Goal: Check status: Check status

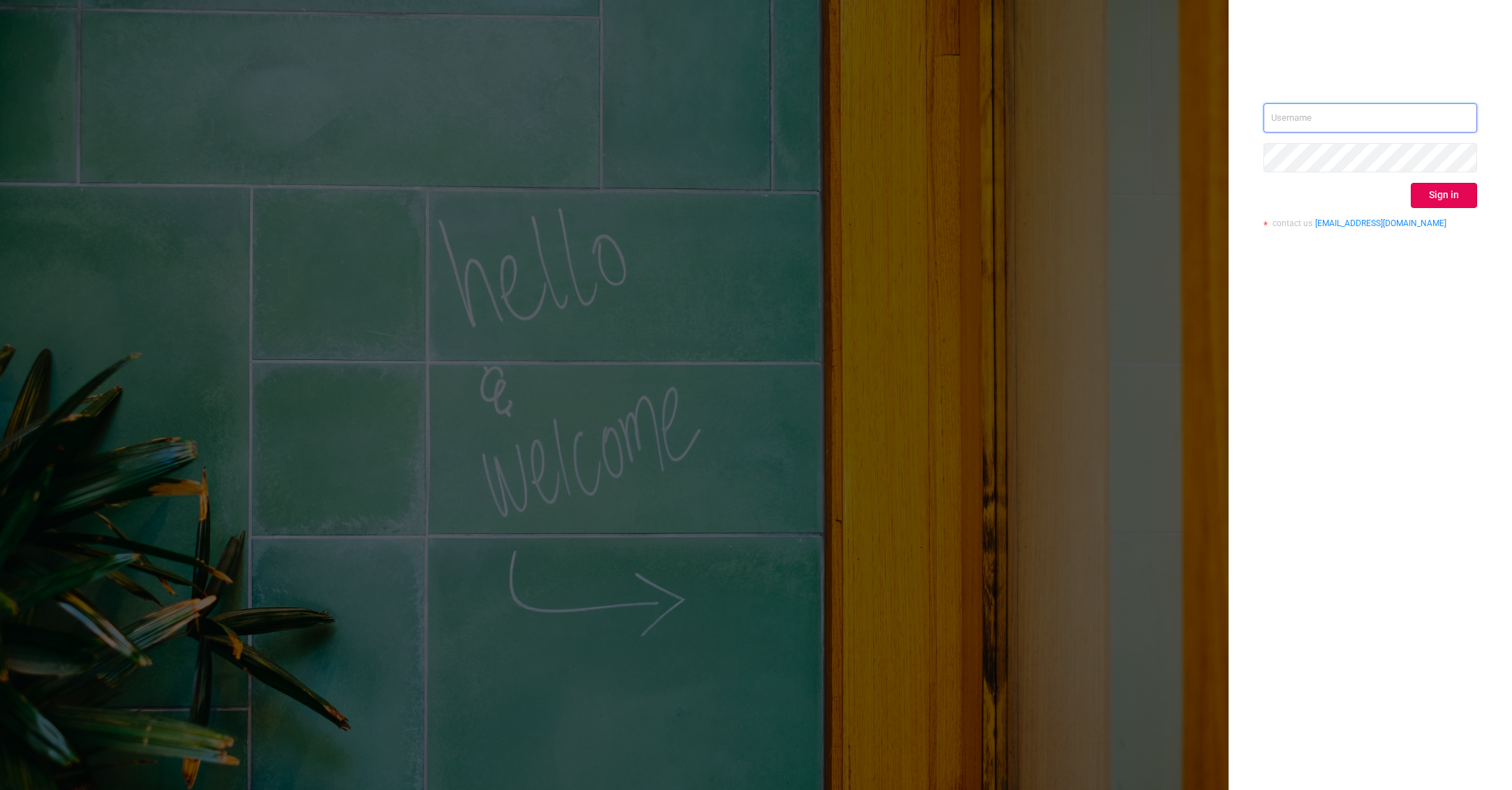
click at [1276, 106] on input "text" at bounding box center [1369, 118] width 214 height 30
type input "[PERSON_NAME][EMAIL_ADDRESS][PERSON_NAME][DOMAIN_NAME]"
click at [1443, 207] on button "Sign in" at bounding box center [1443, 196] width 66 height 26
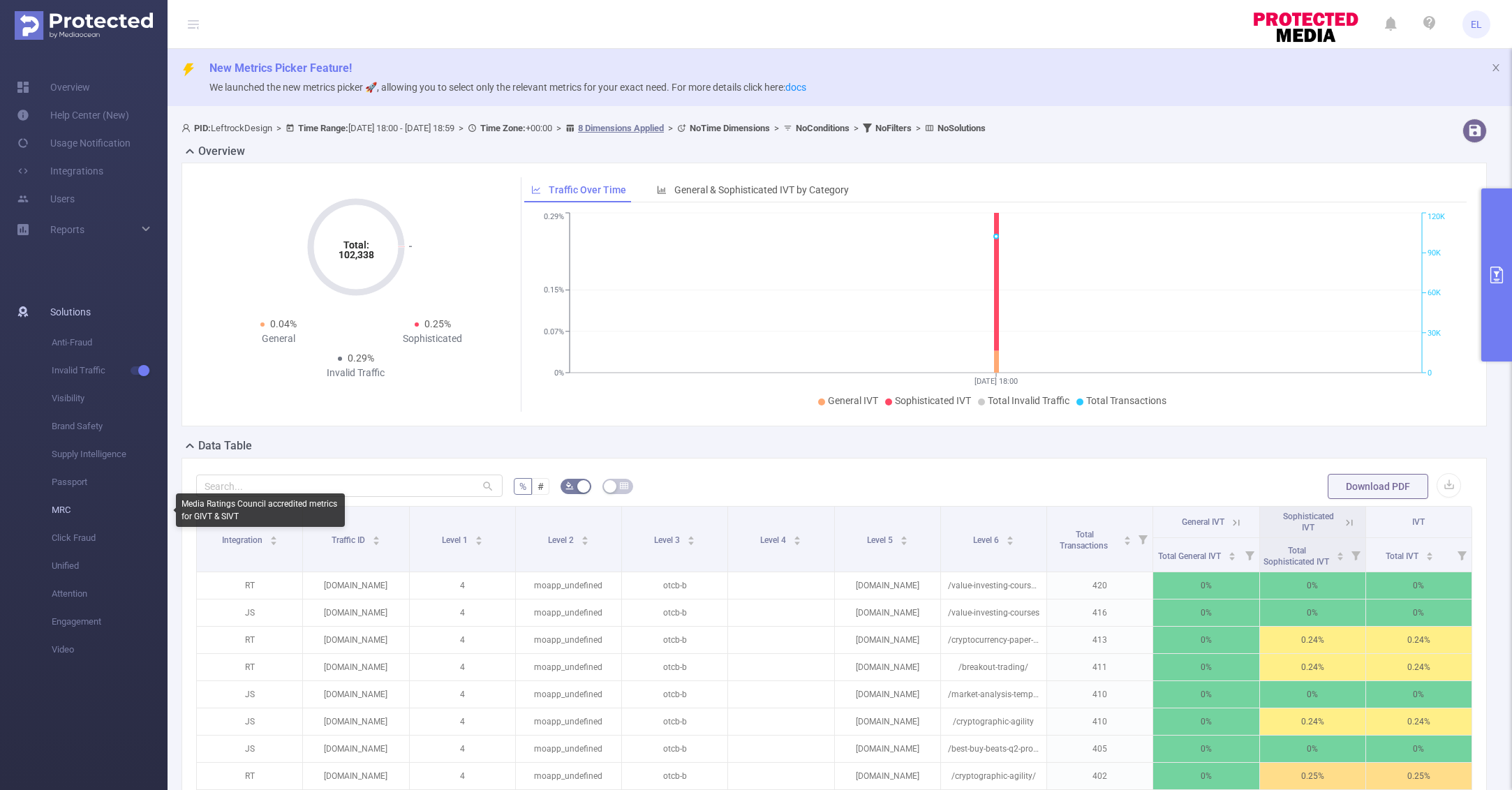
click at [71, 515] on span "MRC" at bounding box center [109, 510] width 116 height 28
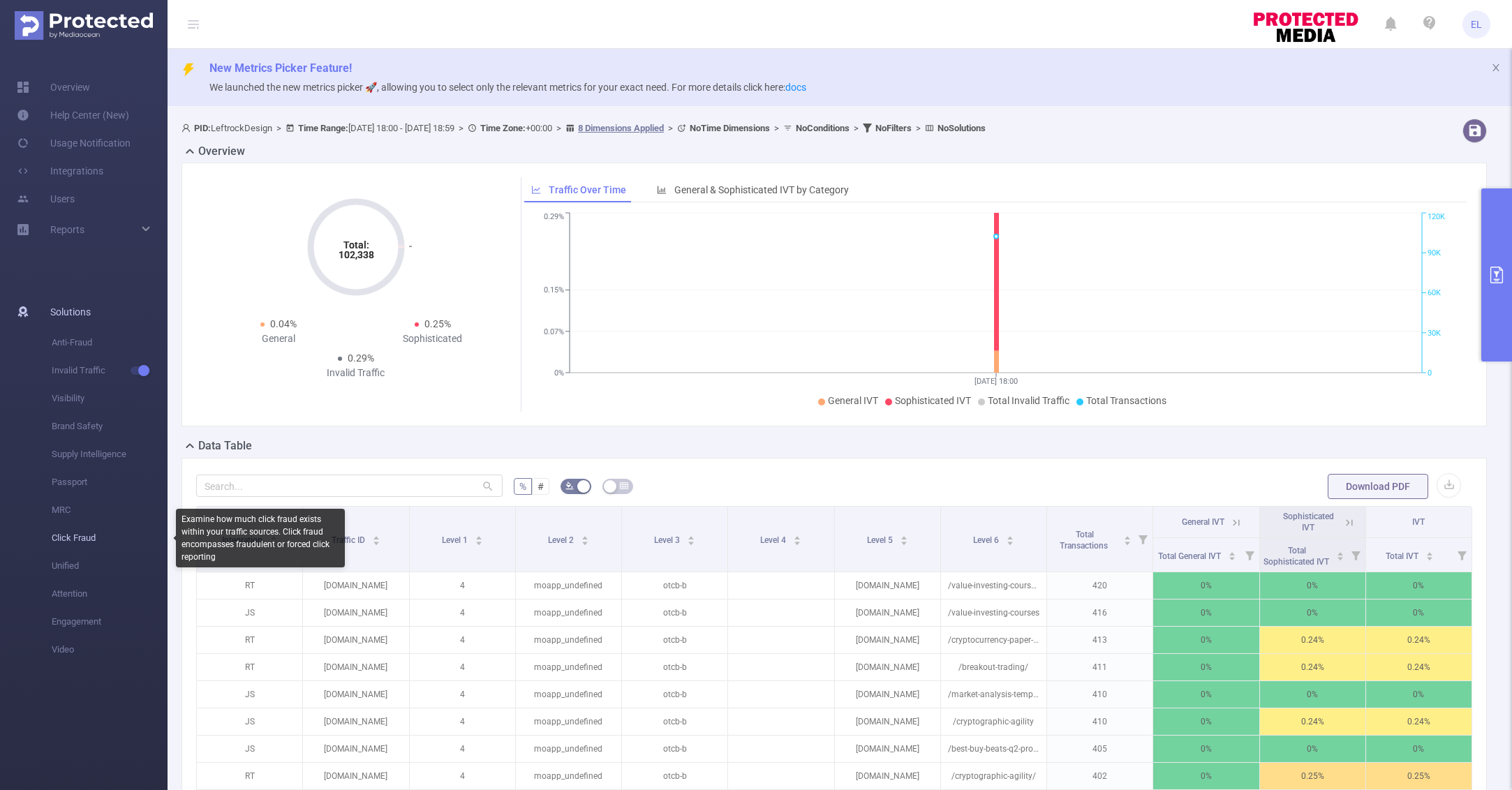
click at [76, 542] on span "Click Fraud" at bounding box center [109, 538] width 116 height 28
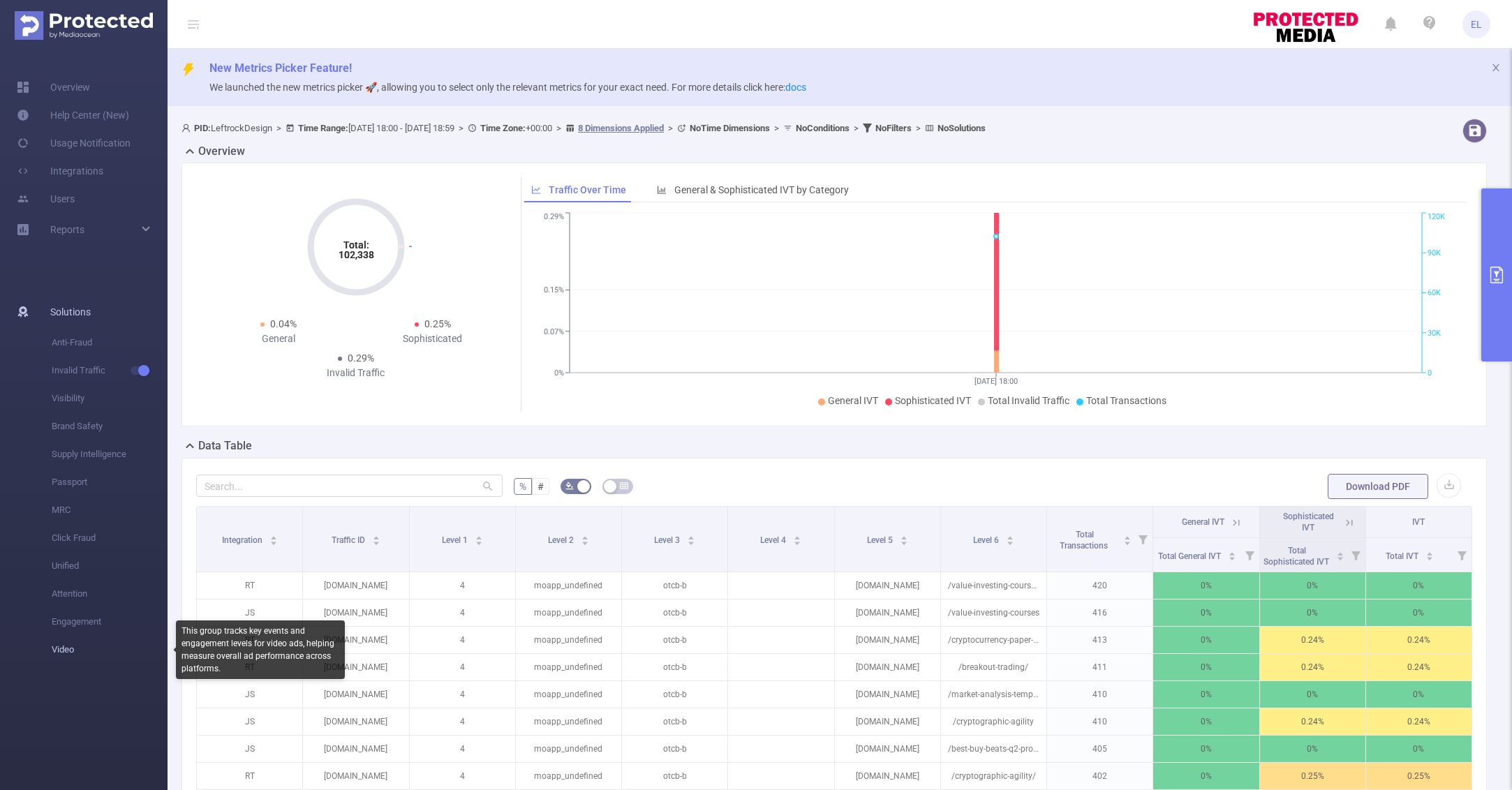
click at [74, 652] on span "Video" at bounding box center [109, 649] width 116 height 28
click at [75, 88] on link "Overview" at bounding box center [53, 87] width 73 height 28
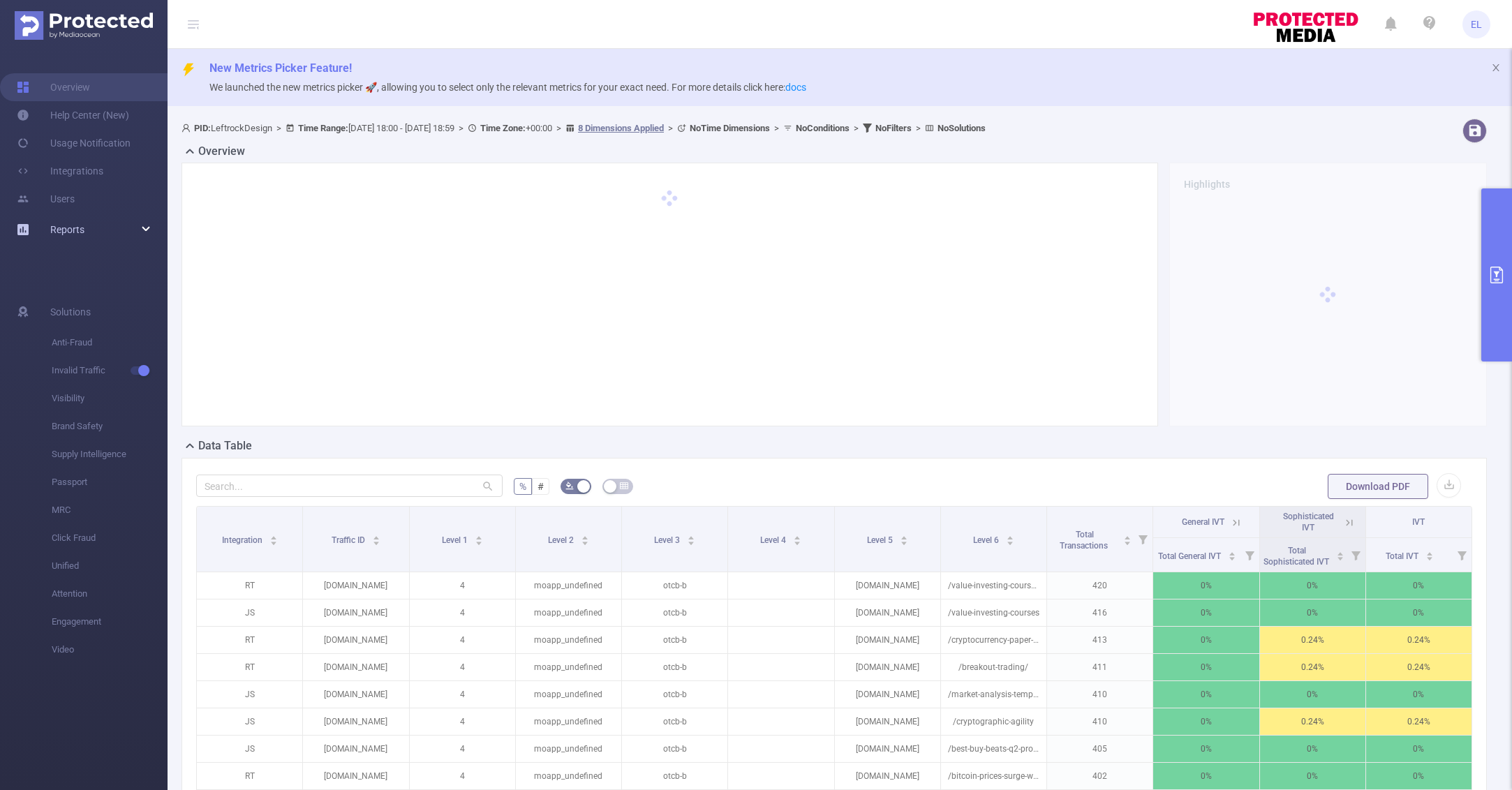
click at [110, 229] on div "Reports" at bounding box center [84, 229] width 167 height 28
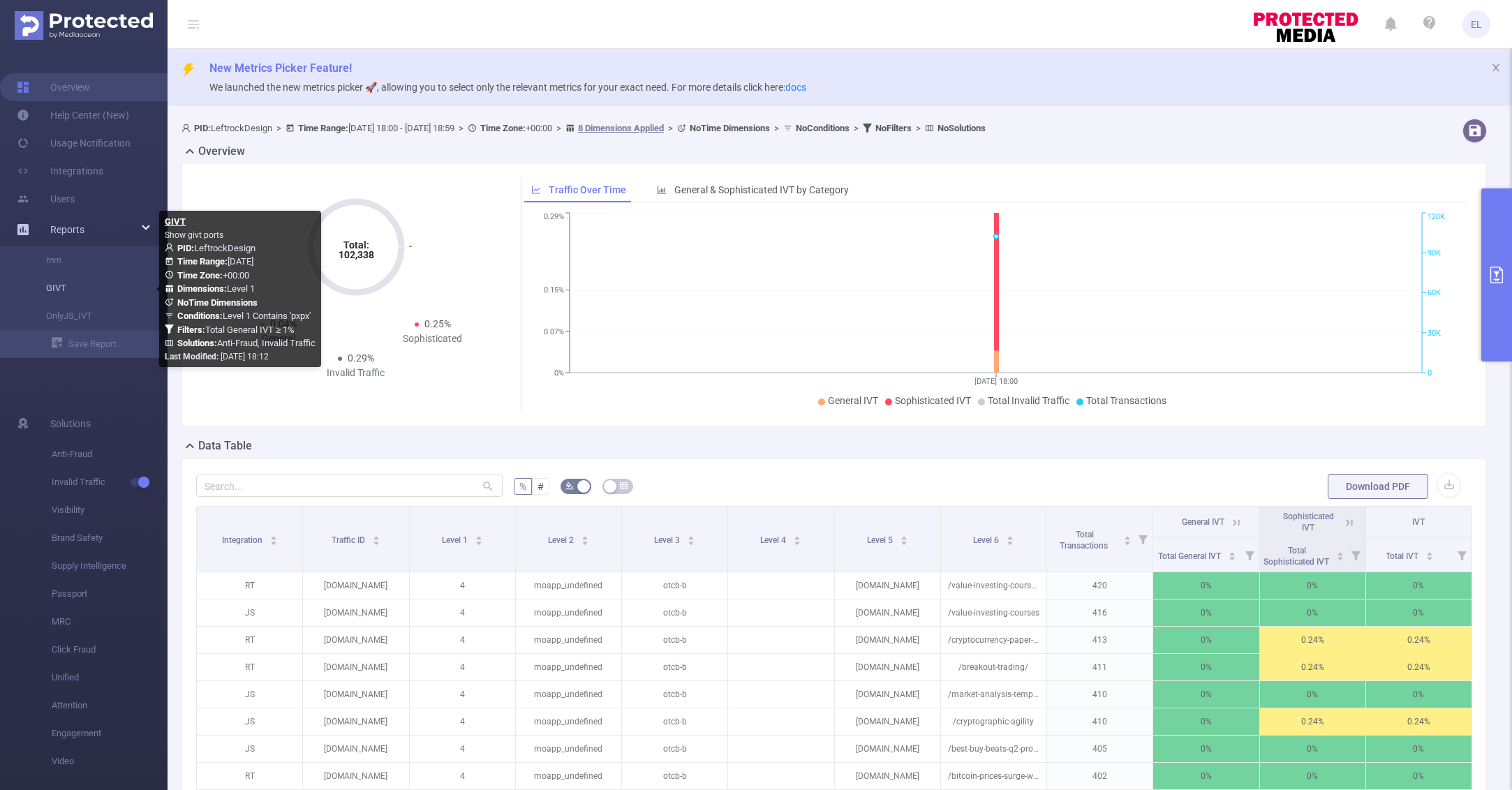
click at [84, 285] on link "GIVT" at bounding box center [89, 288] width 123 height 28
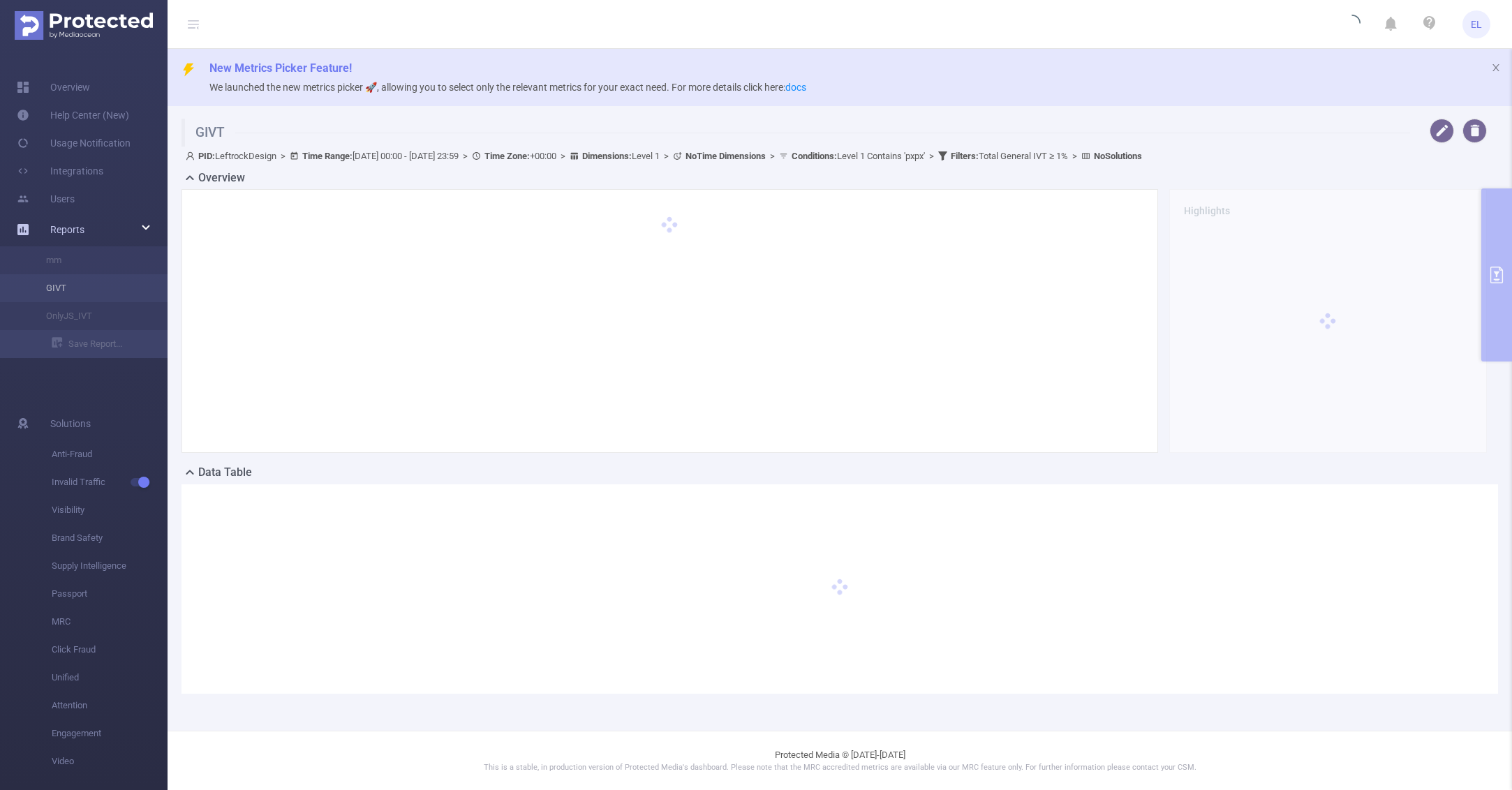
type input "[DATE] 00:00"
type input "[DATE] 23:59"
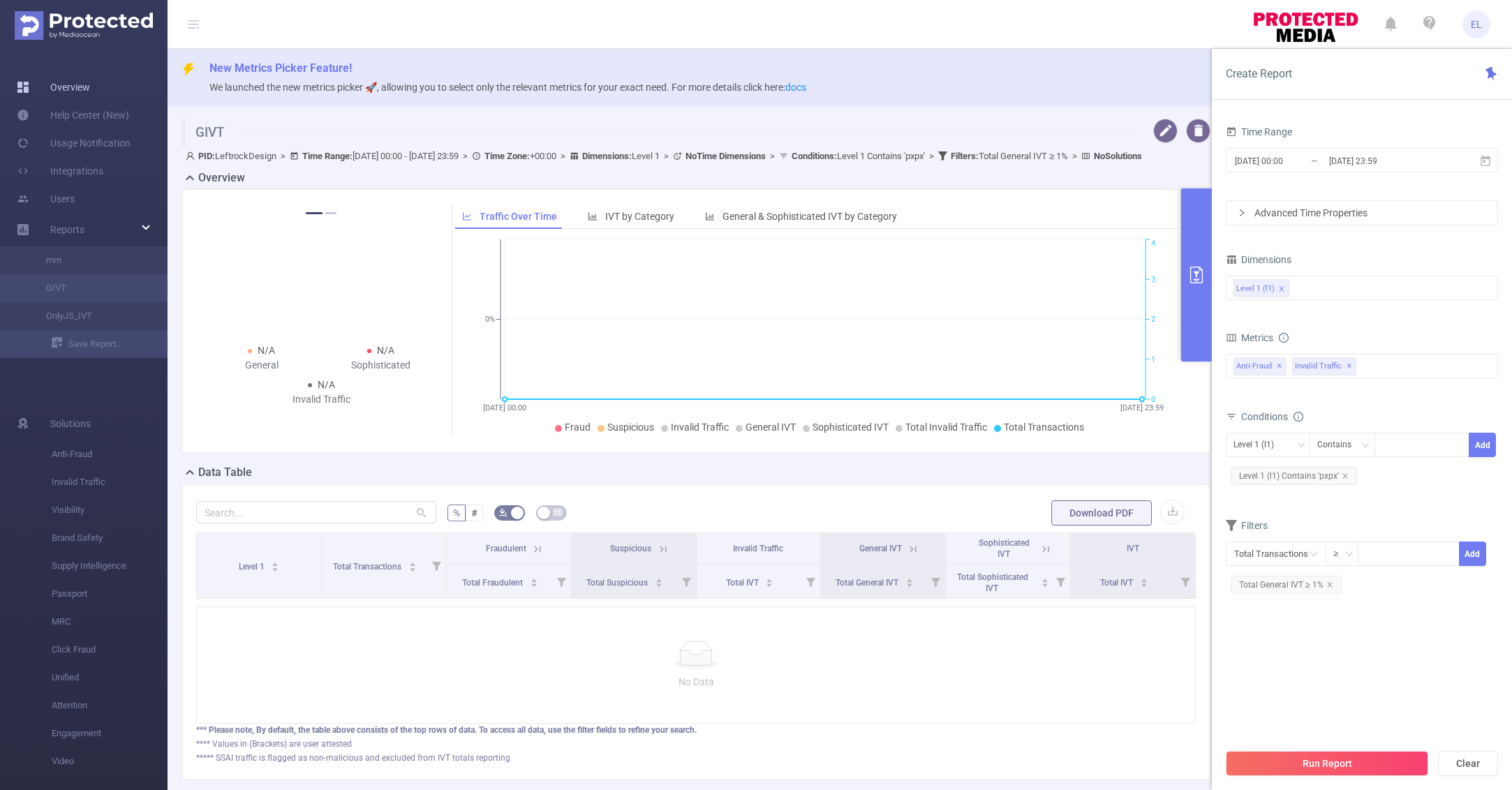
click at [90, 88] on link "Overview" at bounding box center [53, 87] width 73 height 28
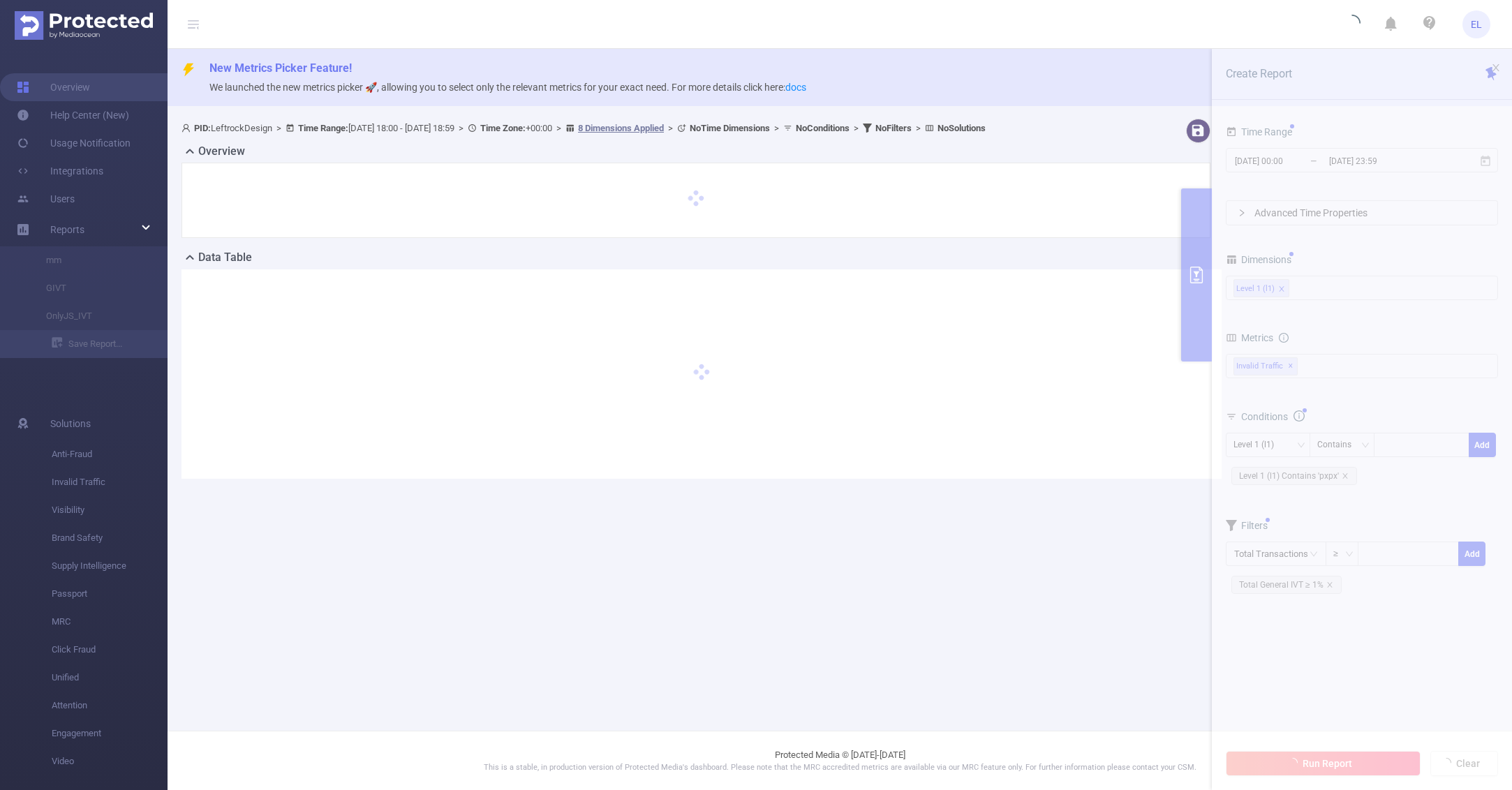
type input "[DATE] 18:00"
type input "[DATE] 18:59"
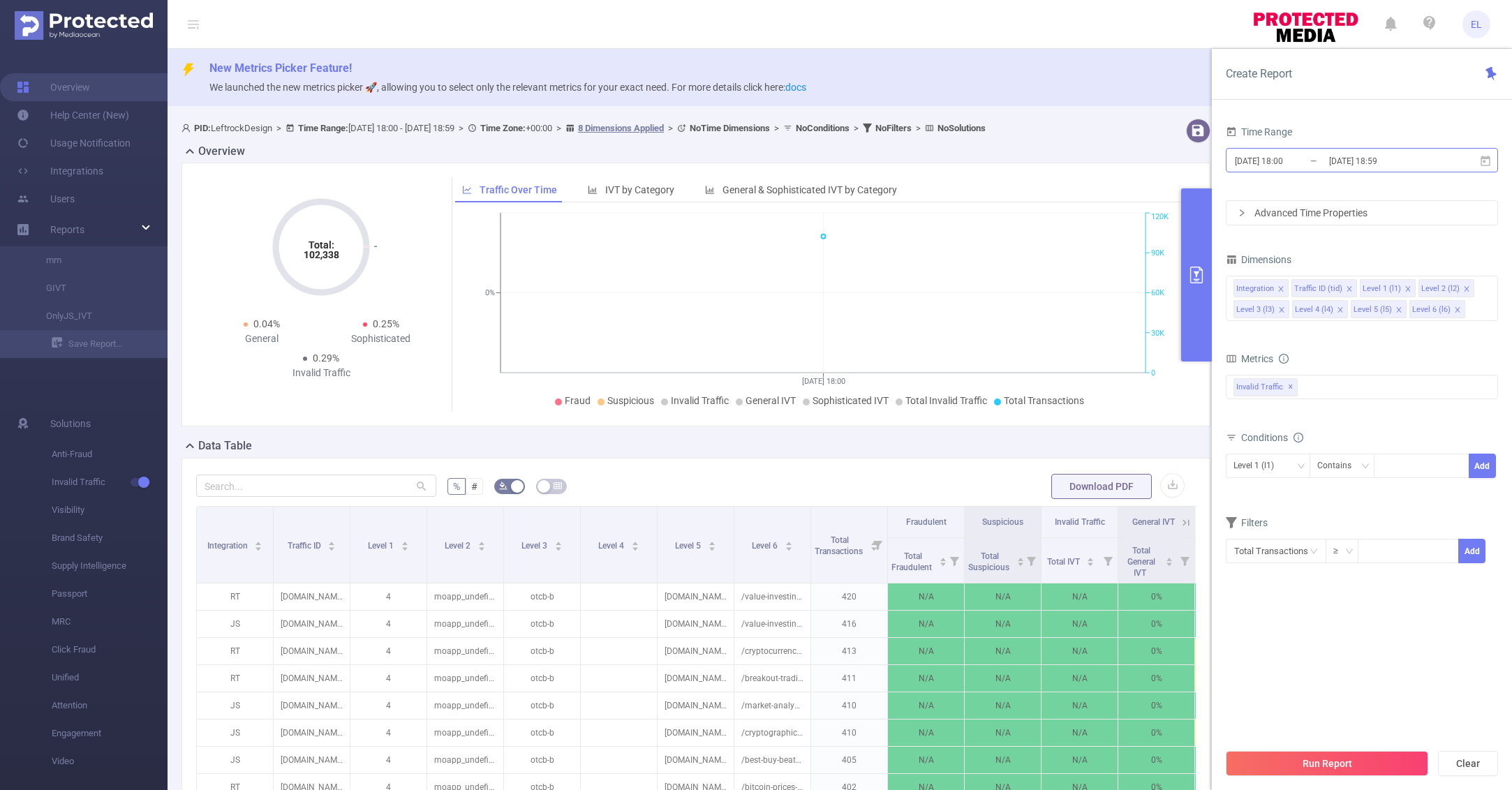
click at [1262, 164] on input "[DATE] 18:00" at bounding box center [1290, 160] width 113 height 19
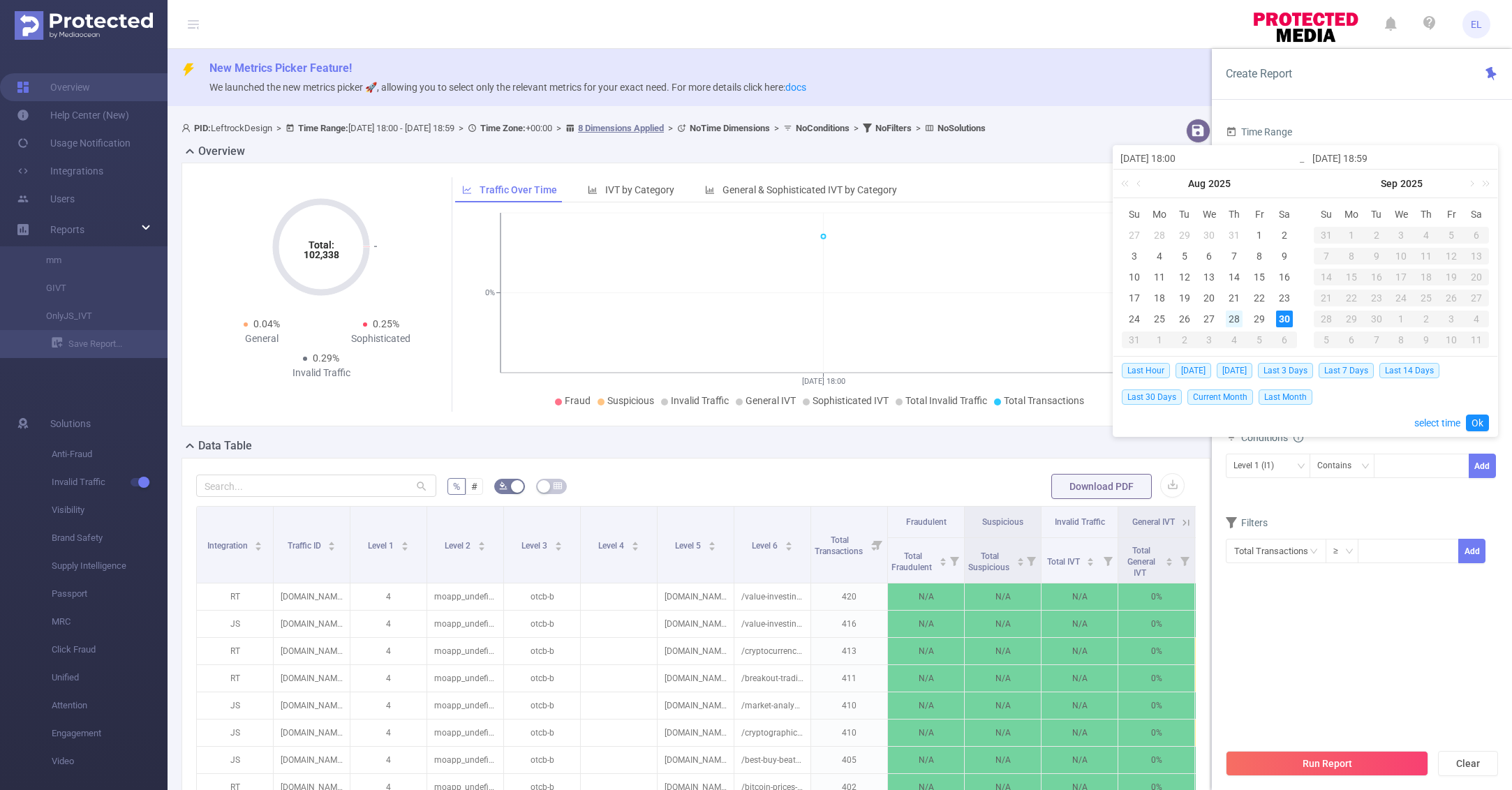
click at [1235, 321] on div "28" at bounding box center [1233, 319] width 17 height 17
type input "[DATE] 18:00"
type input "[DATE] 18:59"
type input "[DATE] 18:00"
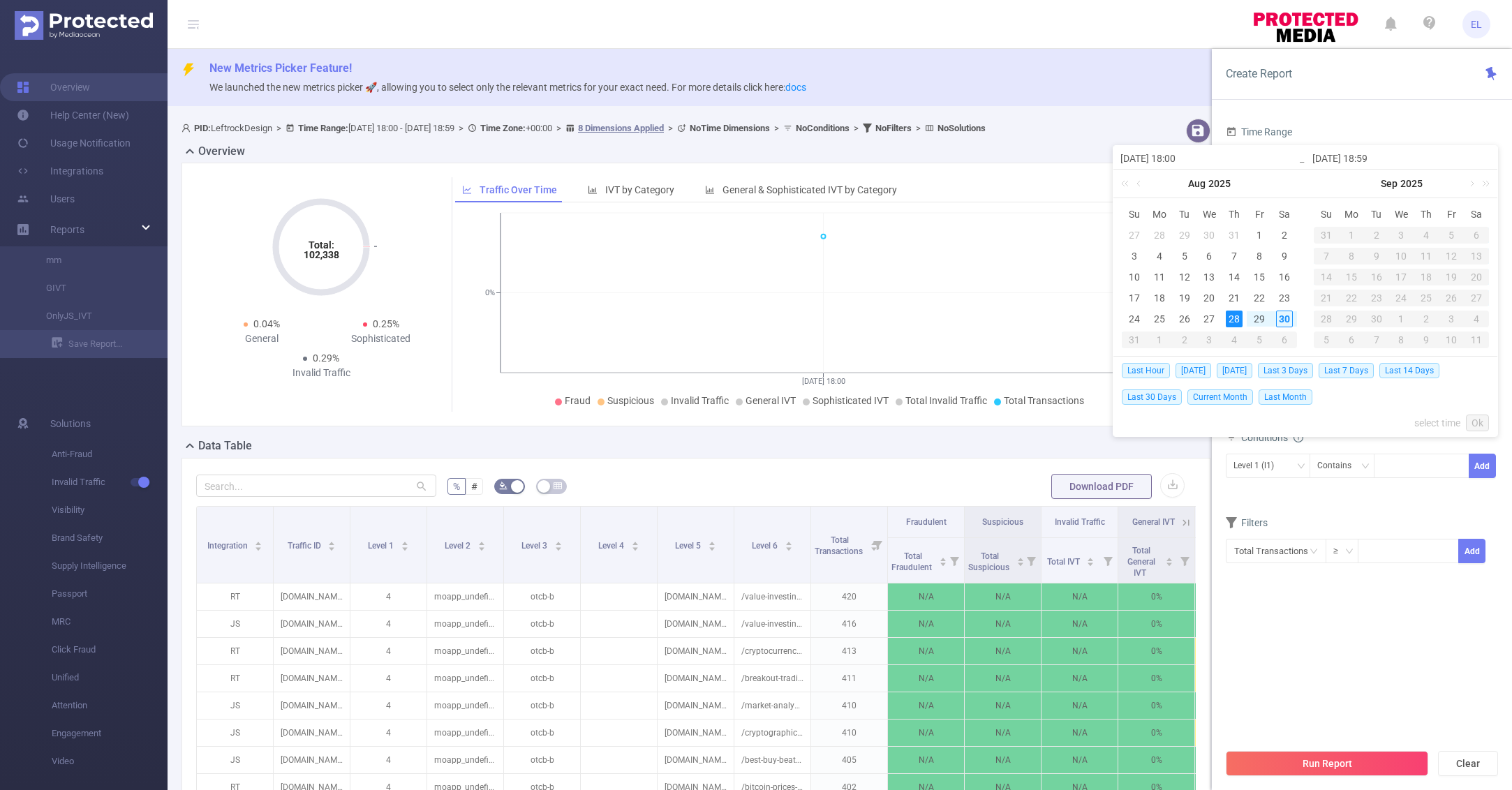
type input "[DATE] 18:59"
click at [1478, 423] on link "Ok" at bounding box center [1477, 422] width 23 height 17
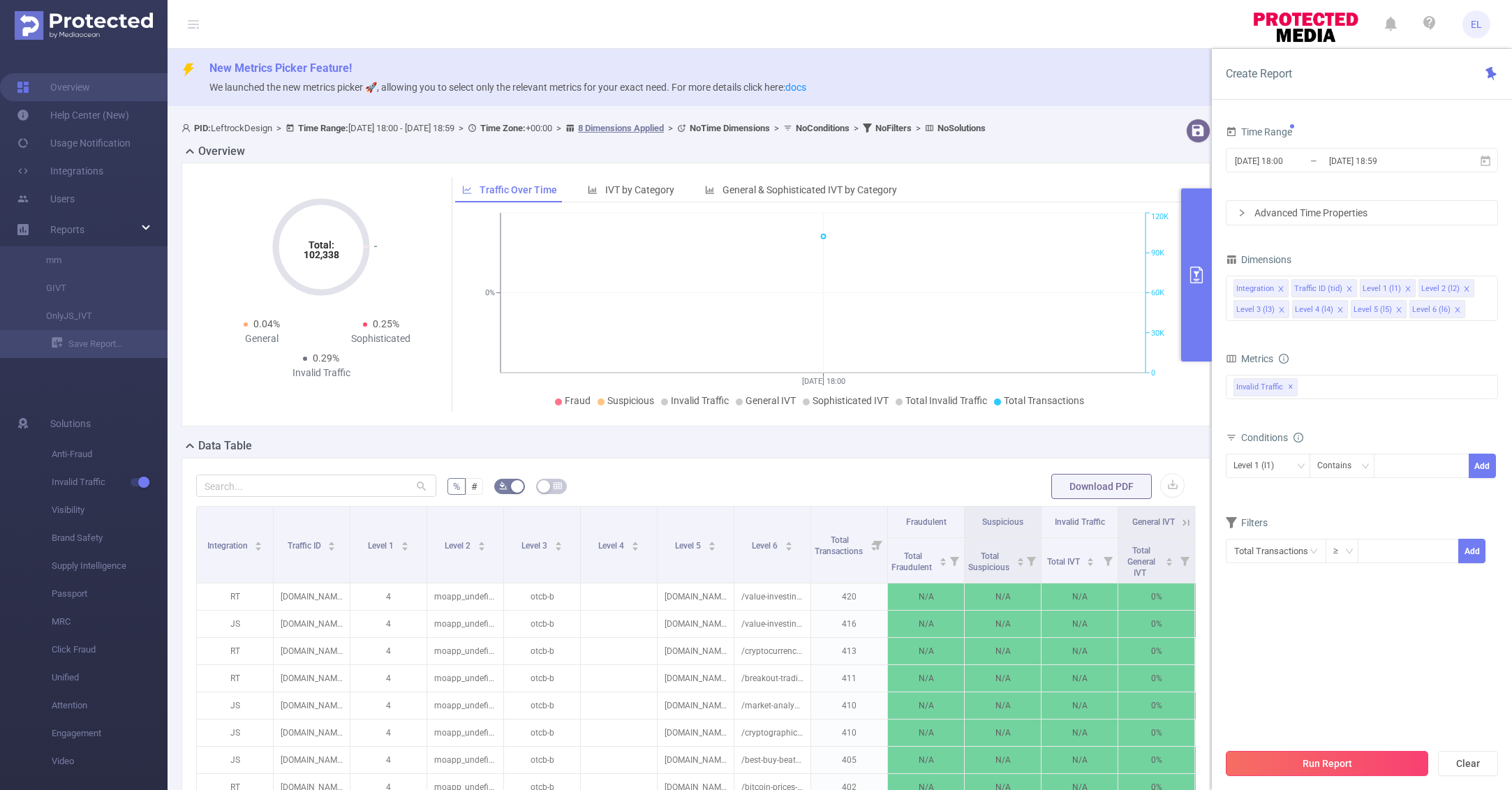
click at [1308, 759] on button "Run Report" at bounding box center [1327, 763] width 203 height 26
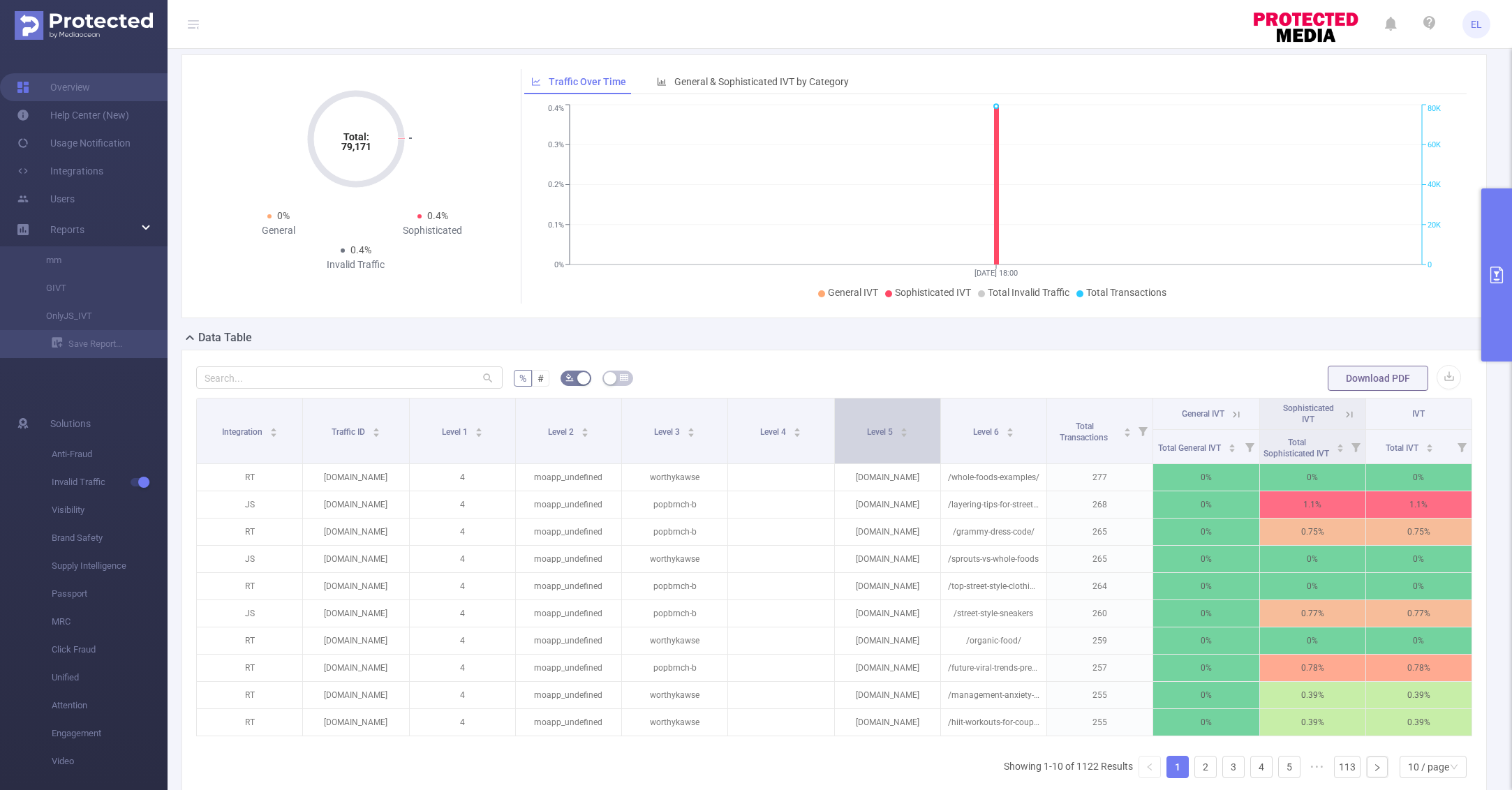
scroll to position [243, 0]
